Goal: Task Accomplishment & Management: Use online tool/utility

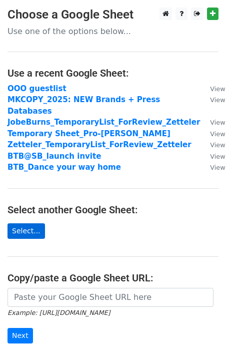
scroll to position [54, 0]
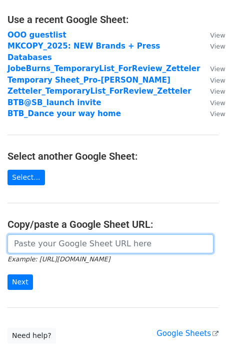
click at [40, 238] on input "url" at bounding box center [111, 243] width 206 height 19
paste input "https://docs.google.com/spreadsheets/d/1E0E4m2CWWjdH2tScr1iAaSJrPx9B0jThaOLCT6X…"
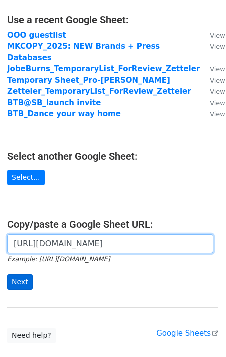
type input "https://docs.google.com/spreadsheets/d/1E0E4m2CWWjdH2tScr1iAaSJrPx9B0jThaOLCT6X…"
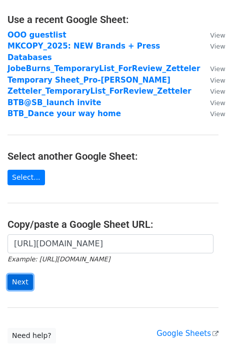
click at [20, 274] on input "Next" at bounding box center [21, 282] width 26 height 16
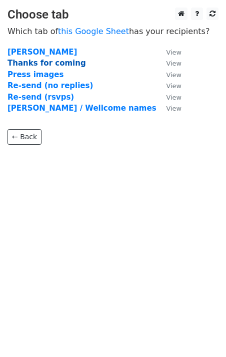
click at [60, 66] on strong "Thanks for coming" at bounding box center [47, 63] width 79 height 9
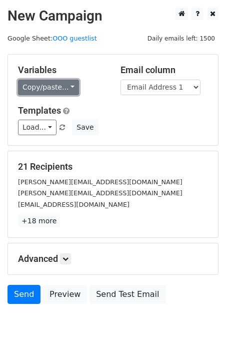
click at [66, 94] on link "Copy/paste..." at bounding box center [48, 88] width 61 height 16
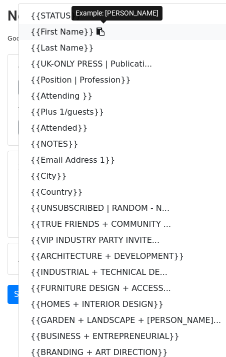
click at [55, 31] on link "{{First Name}}" at bounding box center [131, 32] width 225 height 16
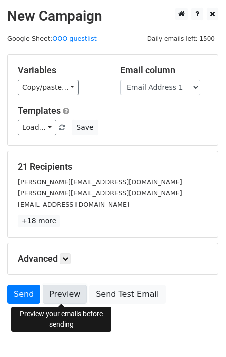
click at [77, 291] on link "Preview" at bounding box center [65, 294] width 44 height 19
click at [74, 298] on link "Preview" at bounding box center [65, 294] width 44 height 19
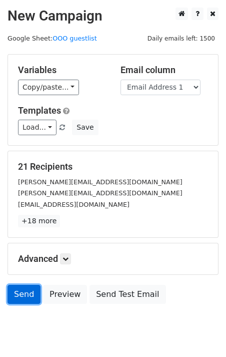
click at [25, 299] on link "Send" at bounding box center [24, 294] width 33 height 19
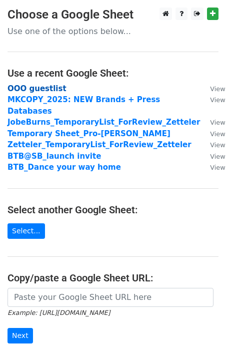
click at [41, 90] on strong "OOO guestlist" at bounding box center [37, 88] width 59 height 9
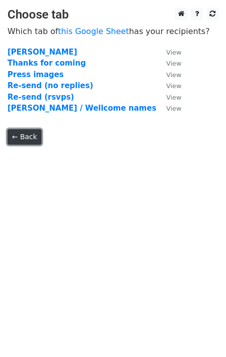
click at [28, 136] on link "← Back" at bounding box center [25, 137] width 34 height 16
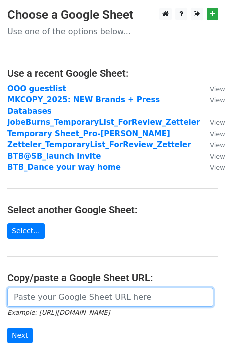
click at [42, 288] on input "url" at bounding box center [111, 297] width 206 height 19
paste input "https://docs.google.com/spreadsheets/d/1E0E4m2CWWjdH2tScr1iAaSJrPx9B0jThaOLCT6X…"
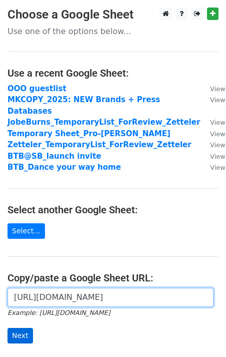
type input "https://docs.google.com/spreadsheets/d/1E0E4m2CWWjdH2tScr1iAaSJrPx9B0jThaOLCT6X…"
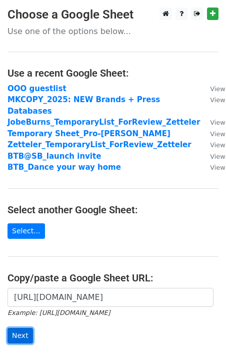
click at [25, 328] on input "Next" at bounding box center [21, 336] width 26 height 16
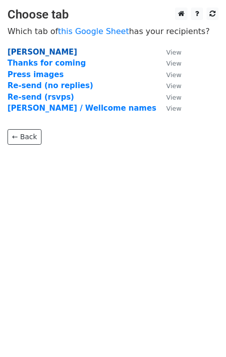
click at [26, 54] on strong "[PERSON_NAME]" at bounding box center [43, 52] width 70 height 9
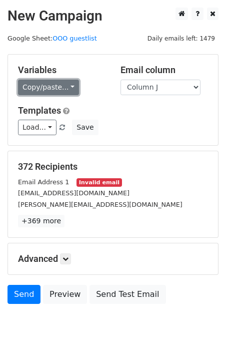
click at [59, 86] on link "Copy/paste..." at bounding box center [48, 88] width 61 height 16
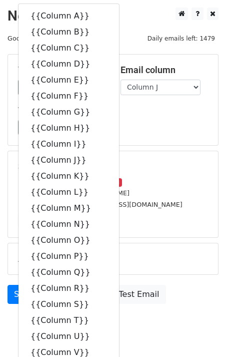
click at [130, 44] on main "New Campaign Daily emails left: 1479 Google Sheet: OOO guestlist Variables Copy…" at bounding box center [113, 158] width 226 height 301
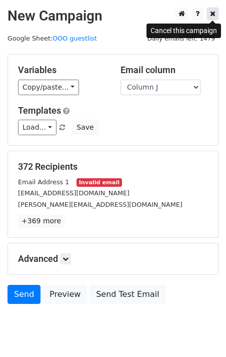
click at [214, 18] on link at bounding box center [213, 14] width 12 height 13
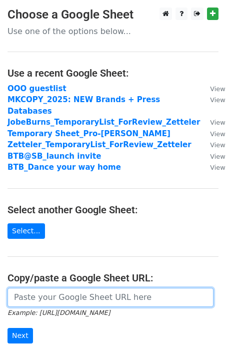
click at [61, 288] on input "url" at bounding box center [111, 297] width 206 height 19
paste input "https://docs.google.com/spreadsheets/d/1E0E4m2CWWjdH2tScr1iAaSJrPx9B0jThaOLCT6X…"
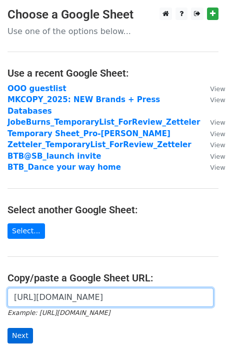
type input "https://docs.google.com/spreadsheets/d/1E0E4m2CWWjdH2tScr1iAaSJrPx9B0jThaOLCT6X…"
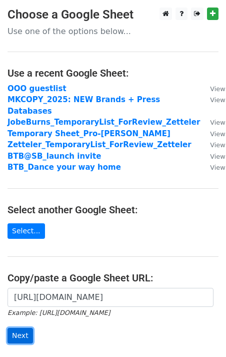
click at [24, 328] on input "Next" at bounding box center [21, 336] width 26 height 16
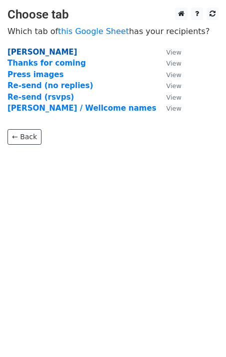
click at [27, 51] on strong "[PERSON_NAME]" at bounding box center [43, 52] width 70 height 9
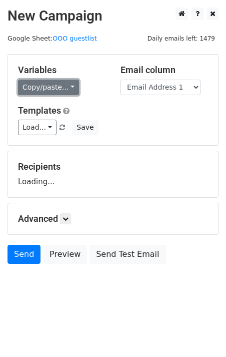
click at [42, 83] on link "Copy/paste..." at bounding box center [48, 88] width 61 height 16
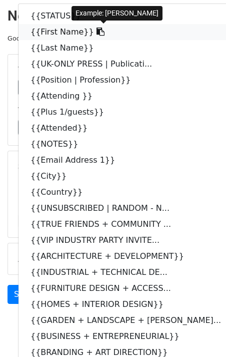
click at [54, 29] on link "{{First Name}}" at bounding box center [131, 32] width 225 height 16
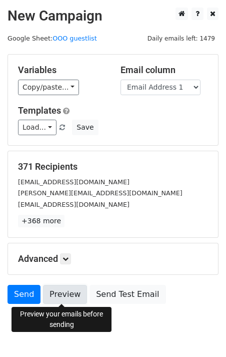
click at [50, 290] on link "Preview" at bounding box center [65, 294] width 44 height 19
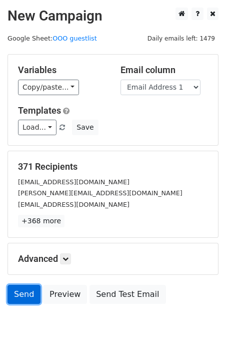
click at [16, 290] on link "Send" at bounding box center [24, 294] width 33 height 19
